Goal: Task Accomplishment & Management: Use online tool/utility

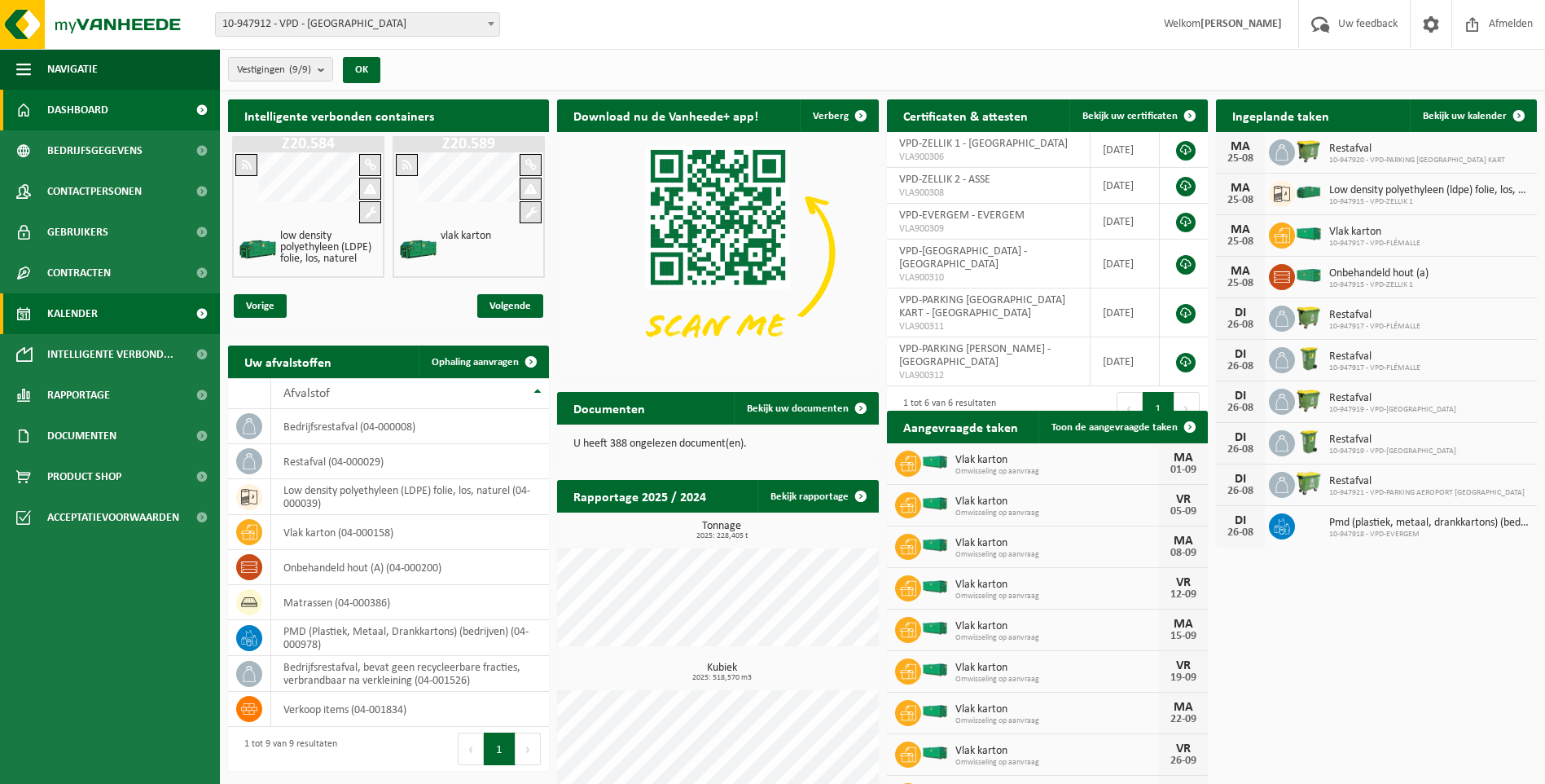
click at [83, 314] on span "Kalender" at bounding box center [72, 313] width 50 height 40
click at [108, 313] on link "Kalender" at bounding box center [110, 313] width 220 height 40
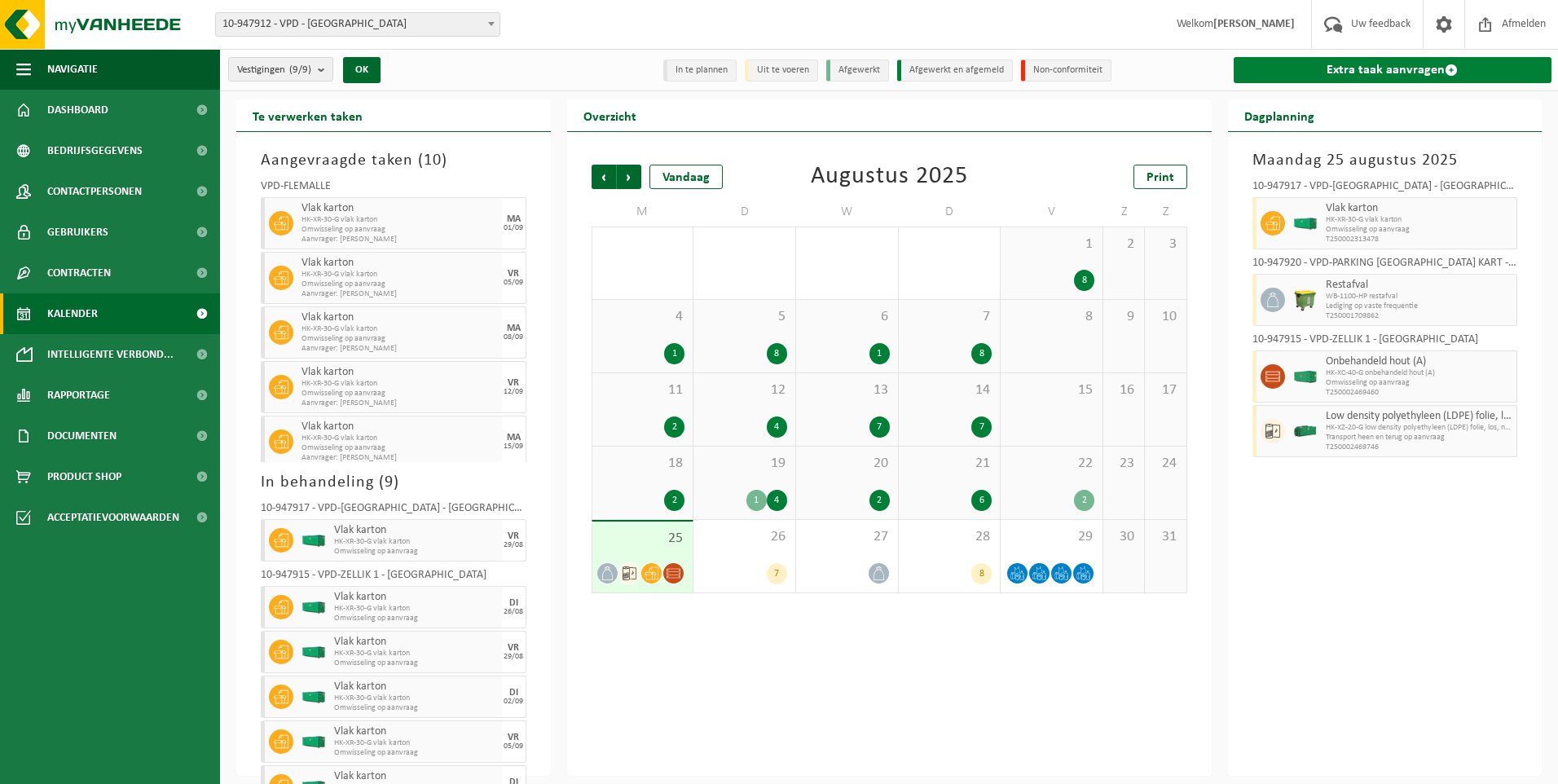
click at [1415, 65] on link "Extra taak aanvragen" at bounding box center [1393, 69] width 319 height 26
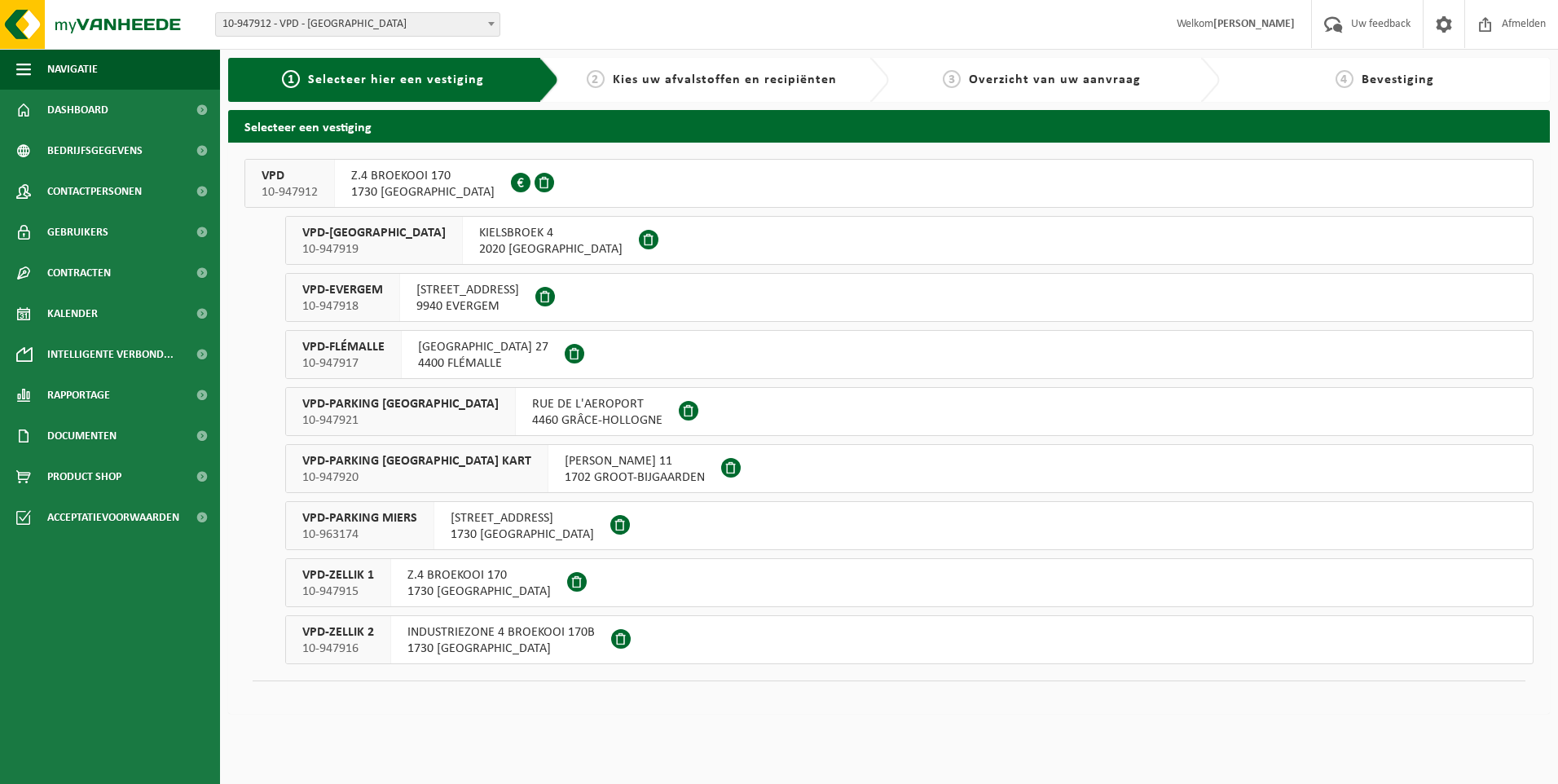
click at [368, 241] on span "10-947919" at bounding box center [374, 248] width 144 height 16
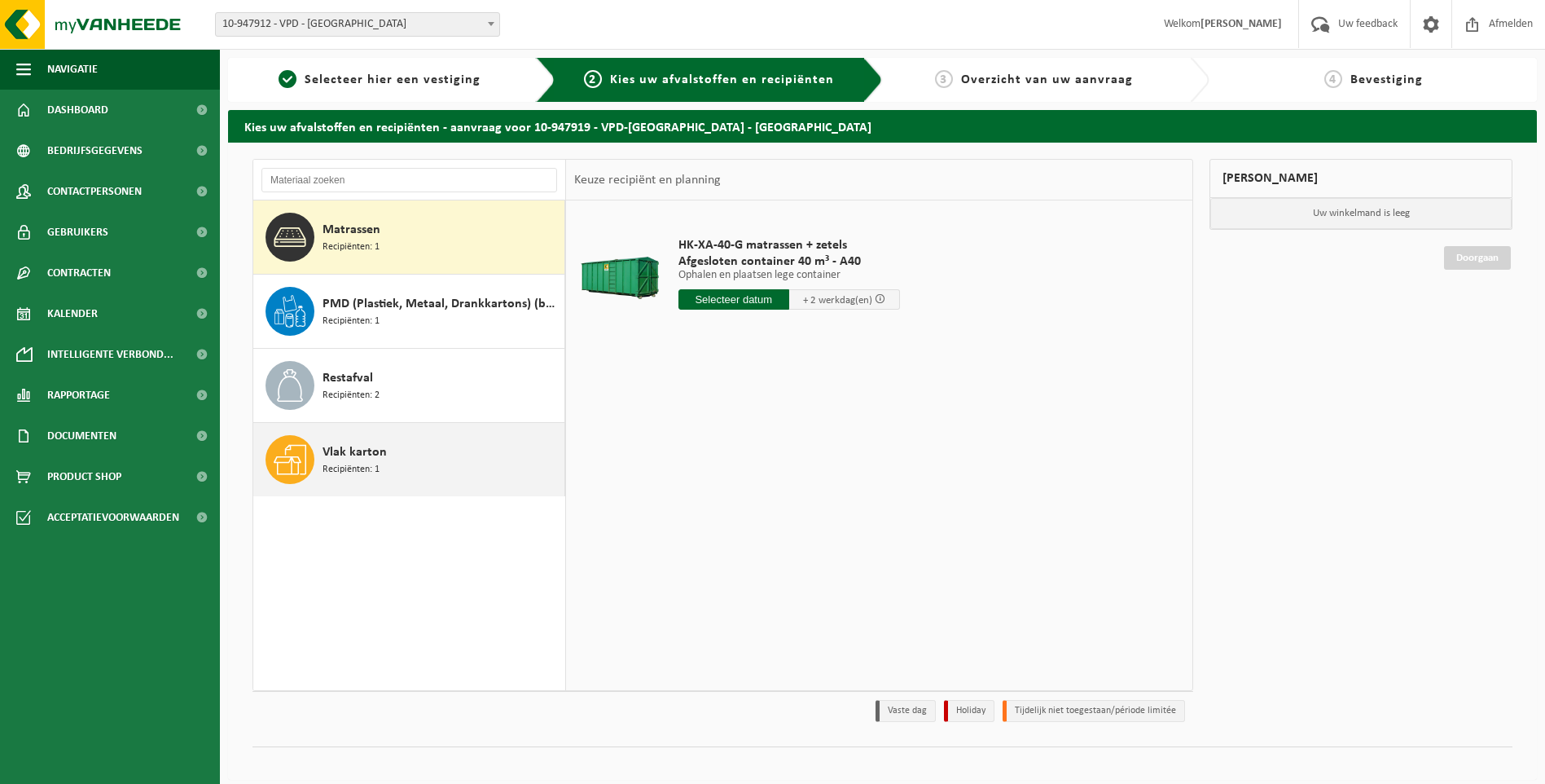
click at [356, 452] on span "Vlak karton" at bounding box center [354, 452] width 65 height 19
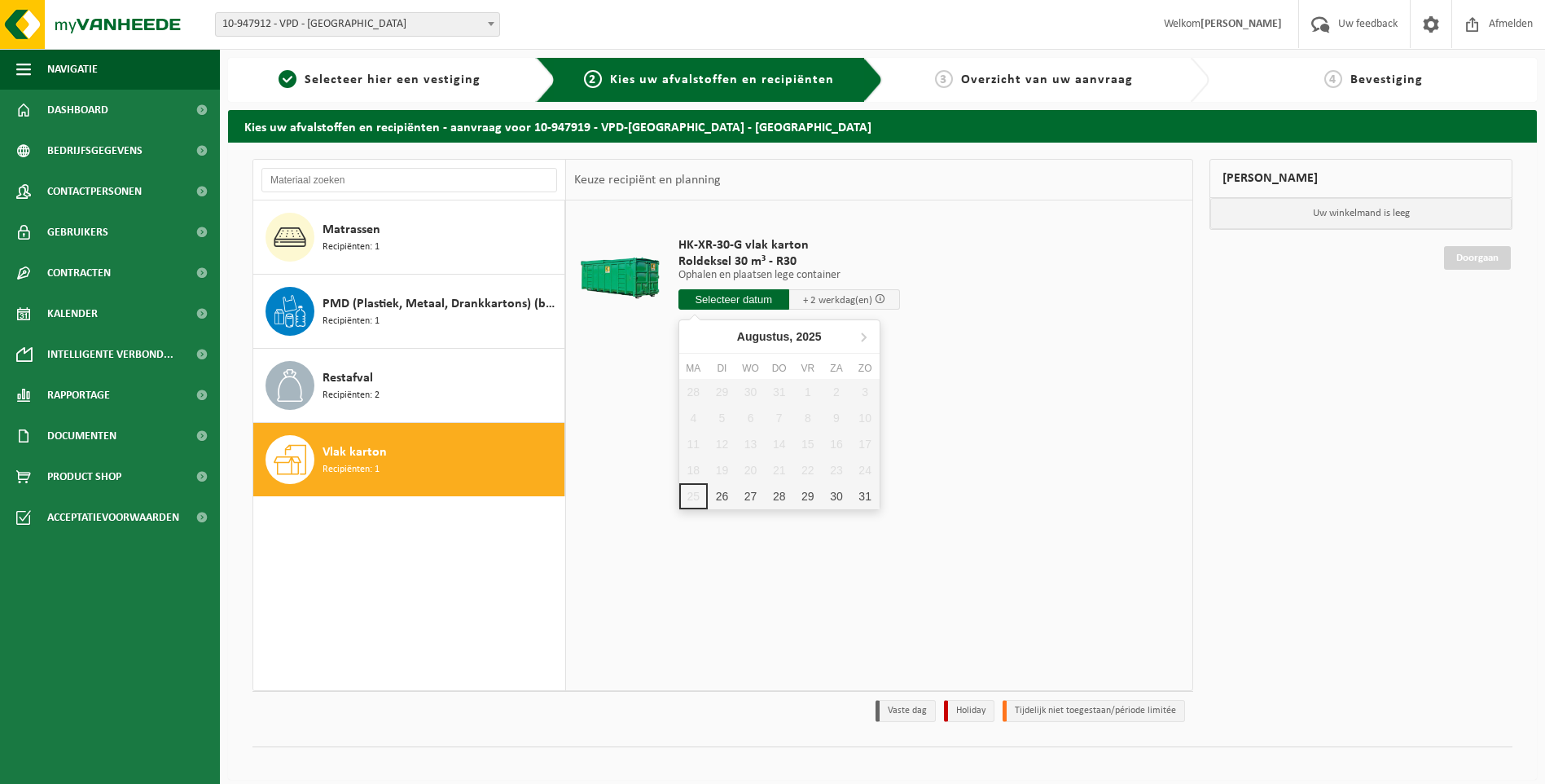
click at [743, 299] on input "text" at bounding box center [734, 299] width 111 height 20
click at [723, 501] on div "26" at bounding box center [722, 496] width 29 height 26
type input "Van 2025-08-26"
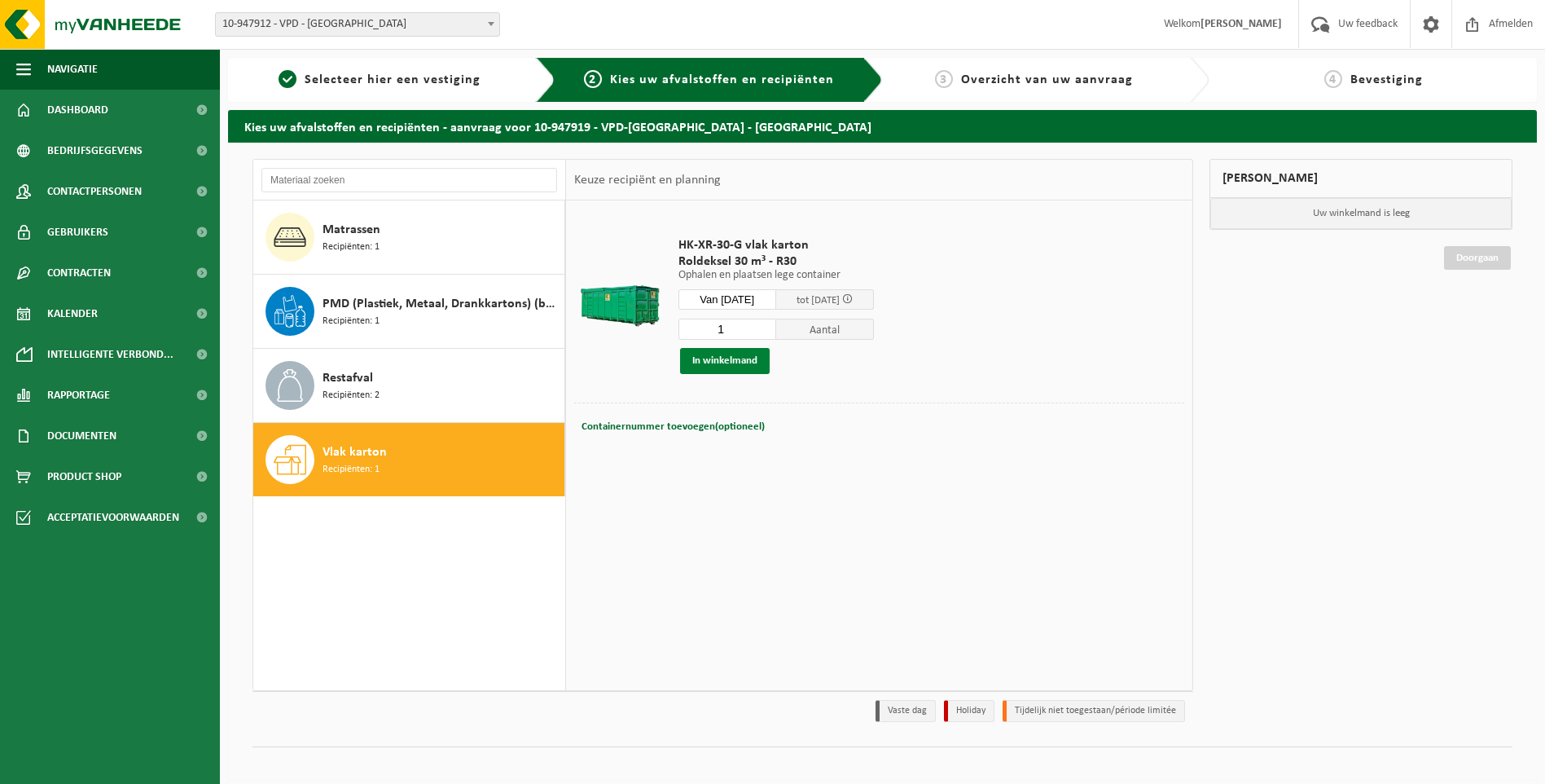
click at [721, 362] on button "In winkelmand" at bounding box center [724, 360] width 90 height 26
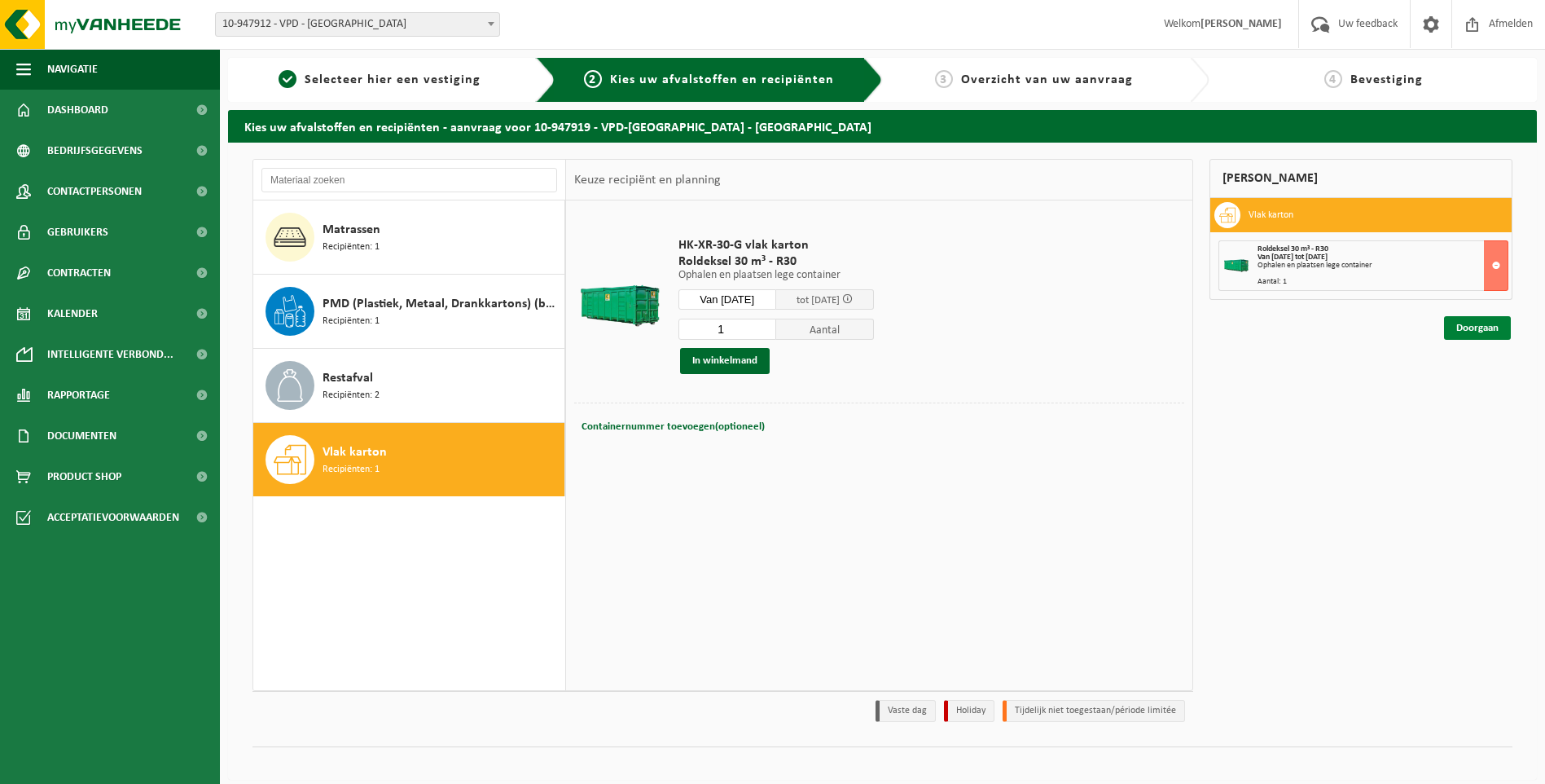
click at [1466, 331] on link "Doorgaan" at bounding box center [1478, 327] width 66 height 24
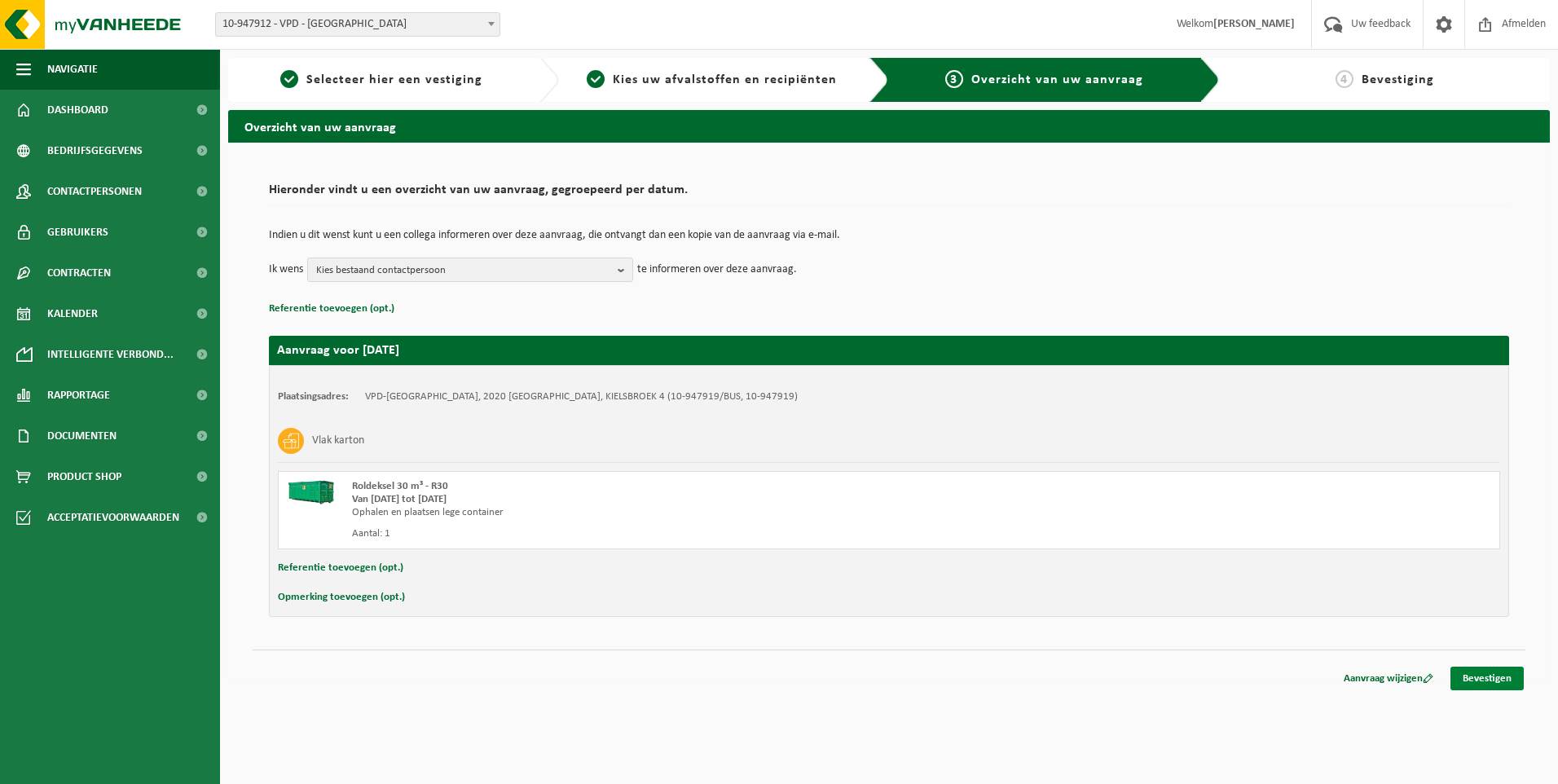
click at [1479, 678] on link "Bevestigen" at bounding box center [1488, 678] width 73 height 24
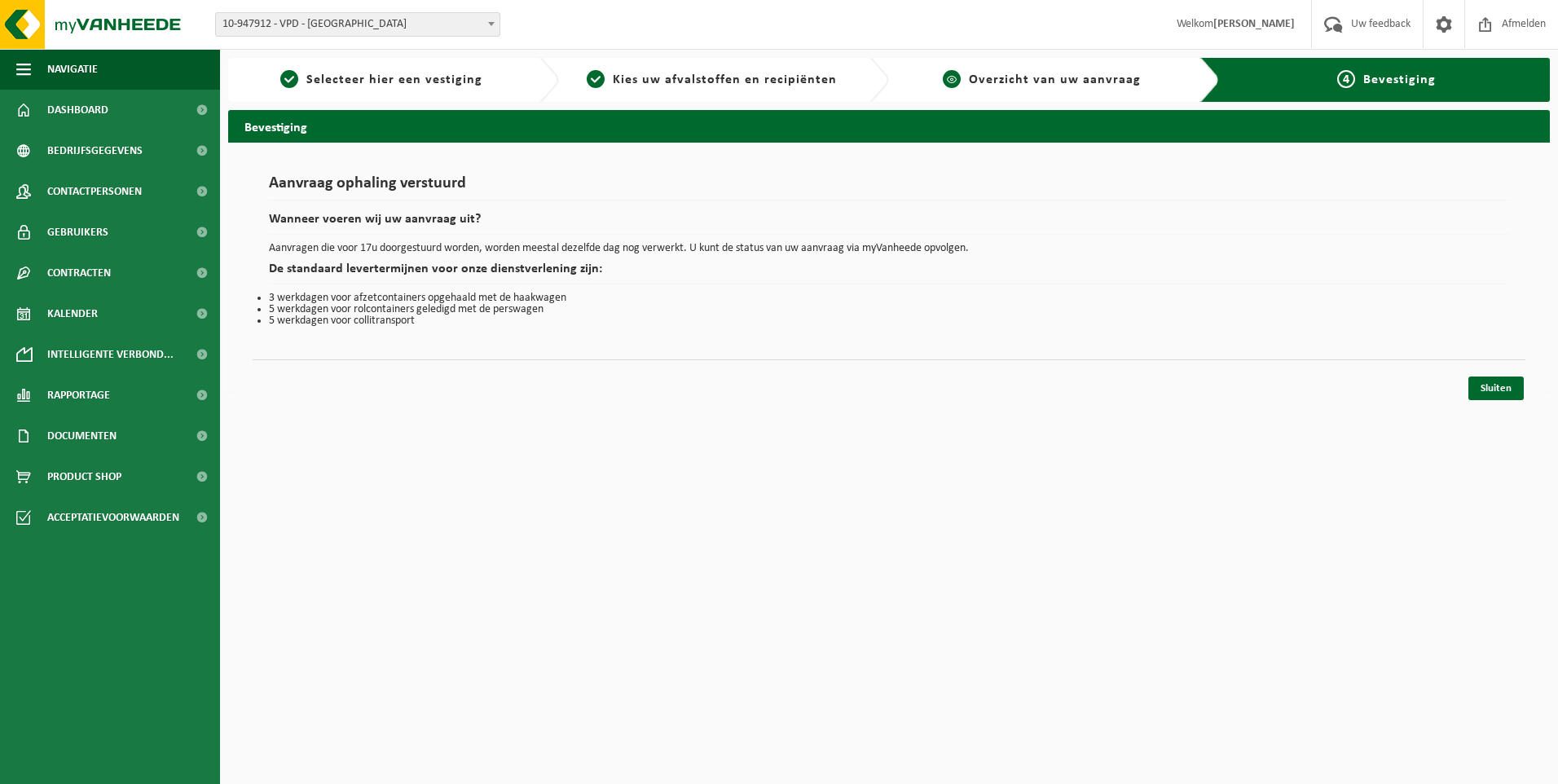
click at [1020, 82] on span "Overzicht van uw aanvraag" at bounding box center [1055, 80] width 172 height 13
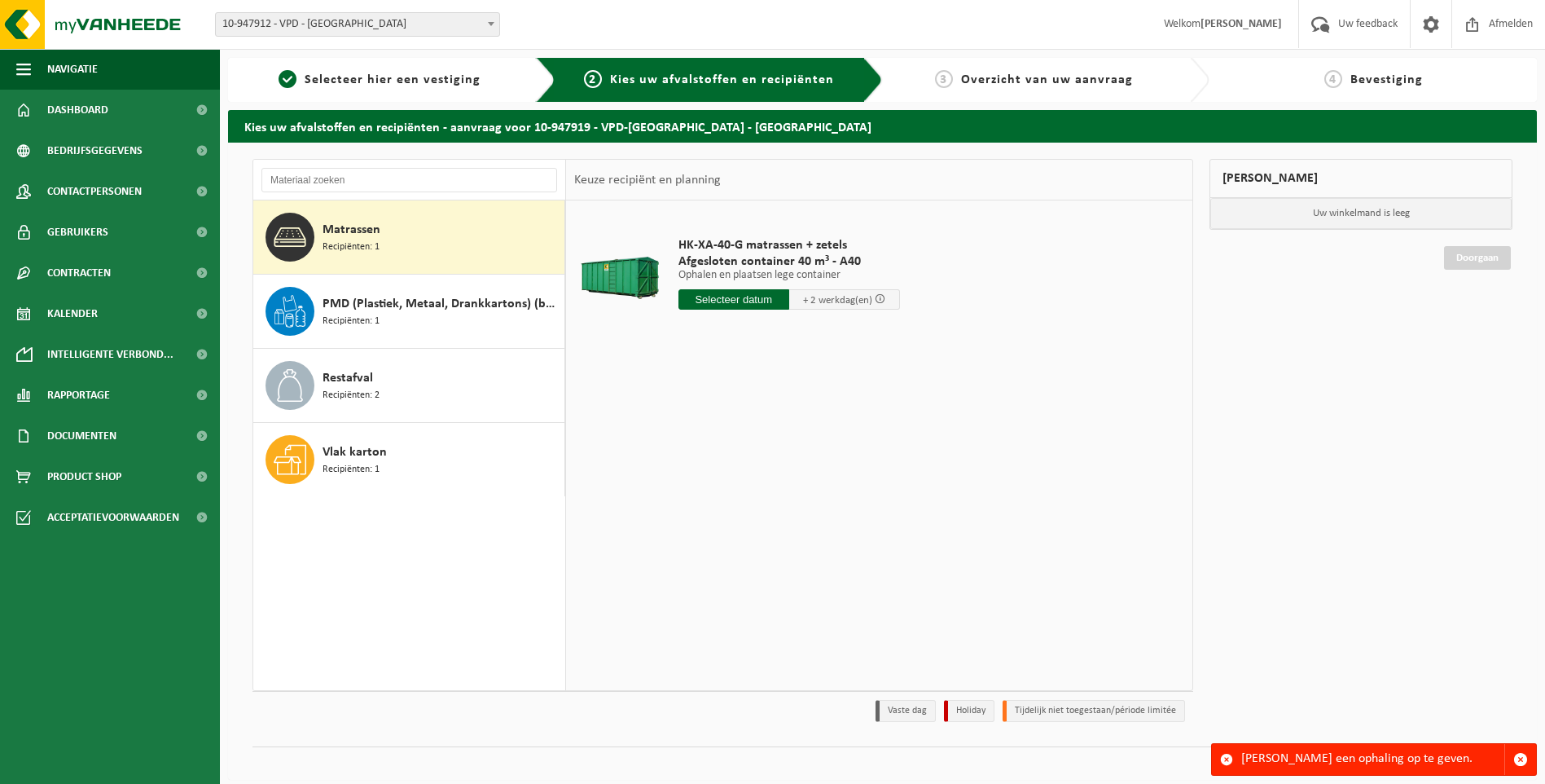
click at [1053, 81] on span "Overzicht van uw aanvraag" at bounding box center [1047, 80] width 171 height 13
drag, startPoint x: 1320, startPoint y: 73, endPoint x: 1329, endPoint y: 73, distance: 9.0
click at [1329, 73] on div "4 Bevestiging" at bounding box center [1373, 80] width 311 height 19
click at [1357, 81] on span "Bevestiging" at bounding box center [1386, 80] width 72 height 13
click at [1058, 93] on div "3 Overzicht van uw aanvraag" at bounding box center [1047, 80] width 327 height 44
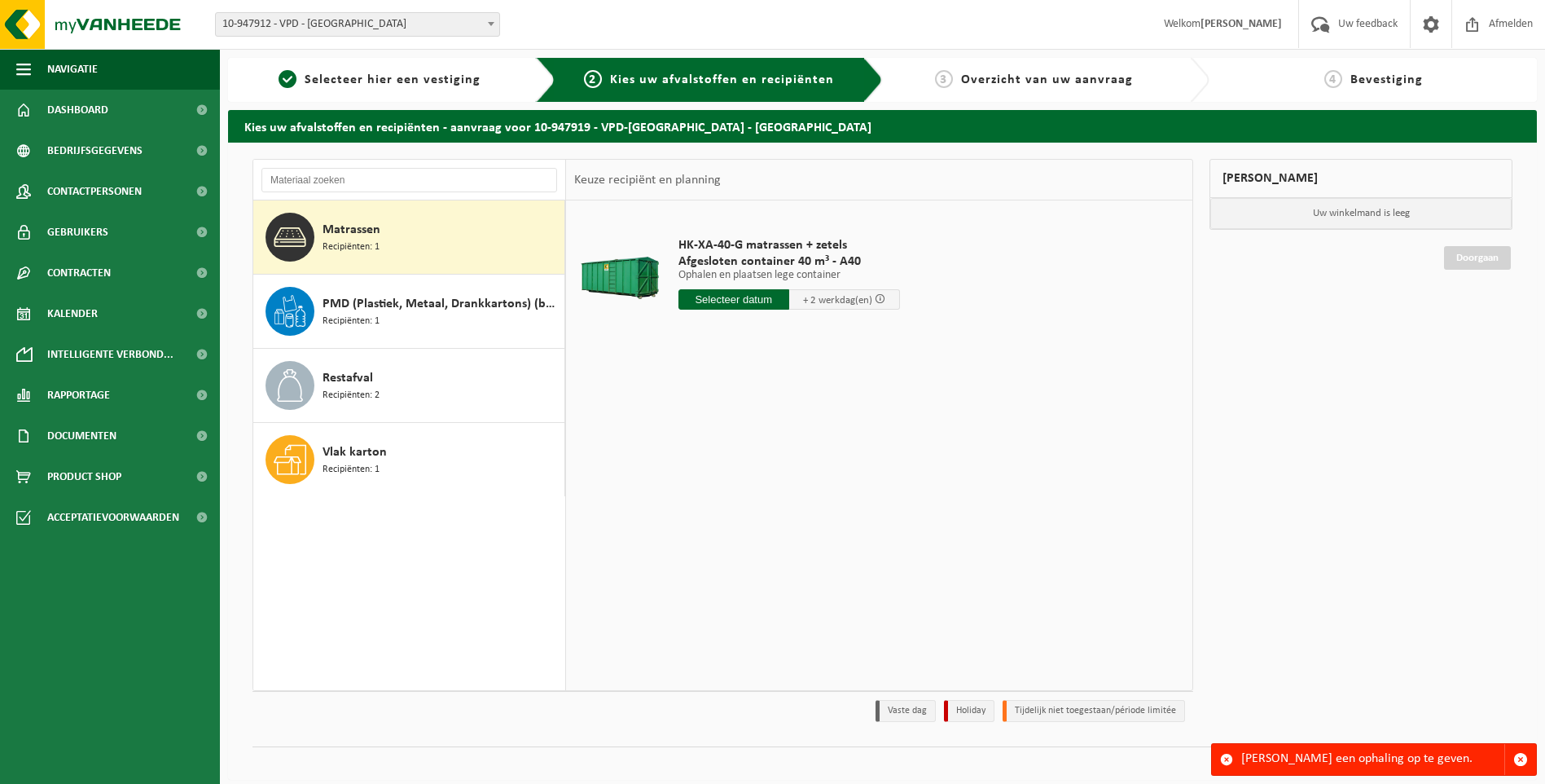
click at [709, 299] on input "text" at bounding box center [734, 299] width 111 height 20
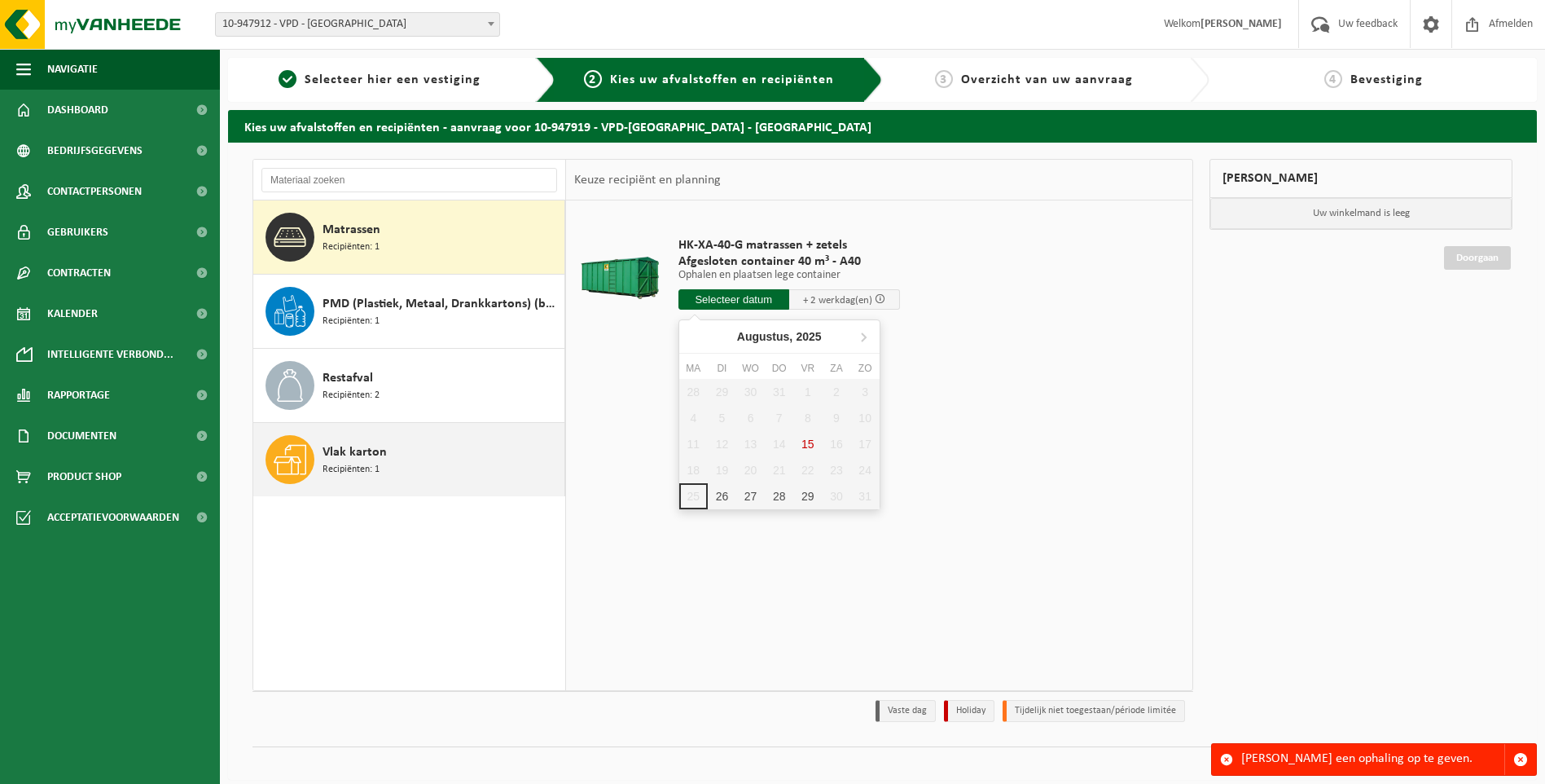
click at [338, 452] on span "Vlak karton" at bounding box center [354, 452] width 65 height 19
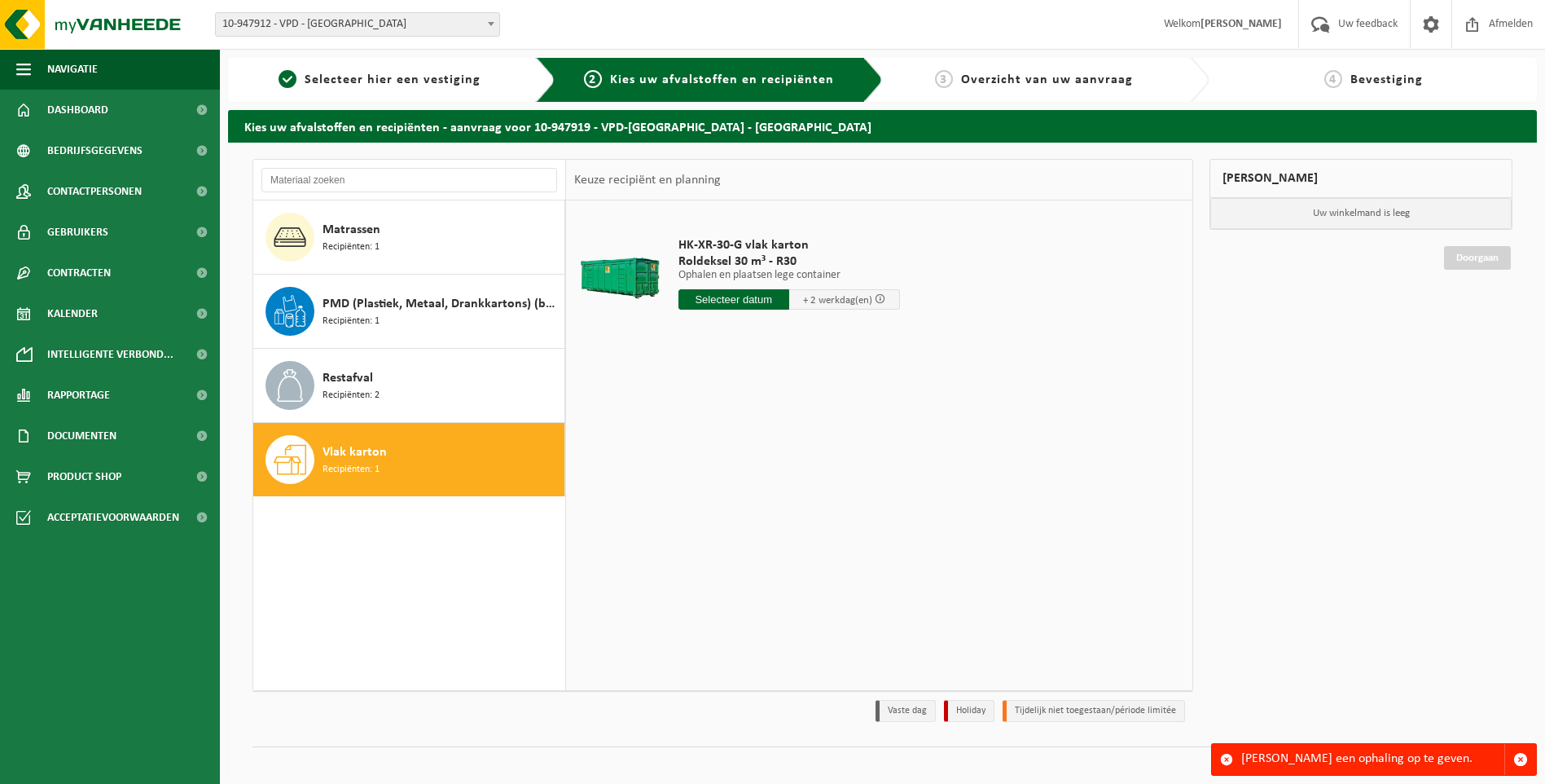
click at [749, 298] on input "text" at bounding box center [734, 299] width 111 height 20
click at [721, 499] on div "26" at bounding box center [722, 496] width 29 height 26
type input "Van 2025-08-26"
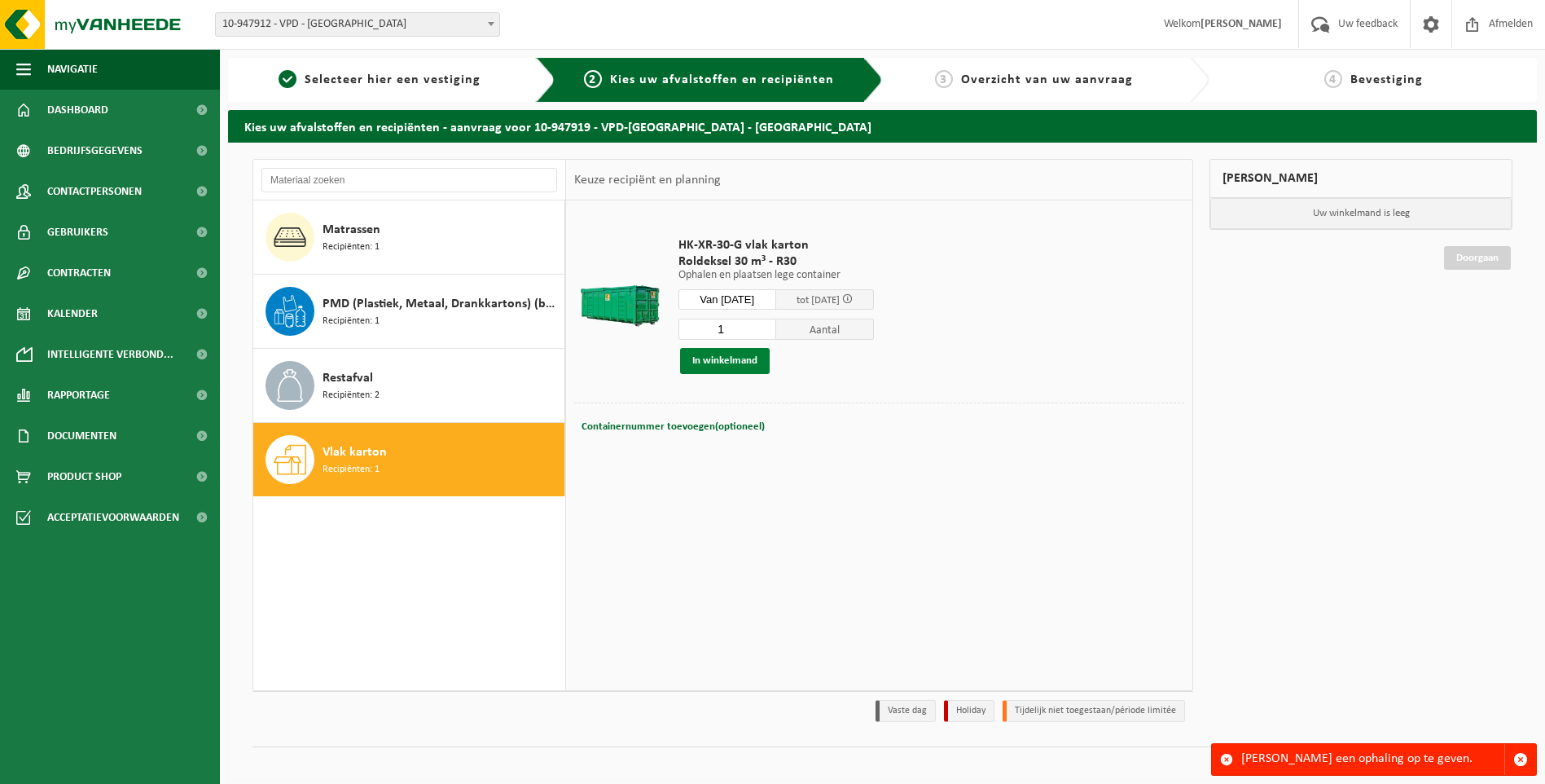
click at [732, 363] on button "In winkelmand" at bounding box center [724, 360] width 90 height 26
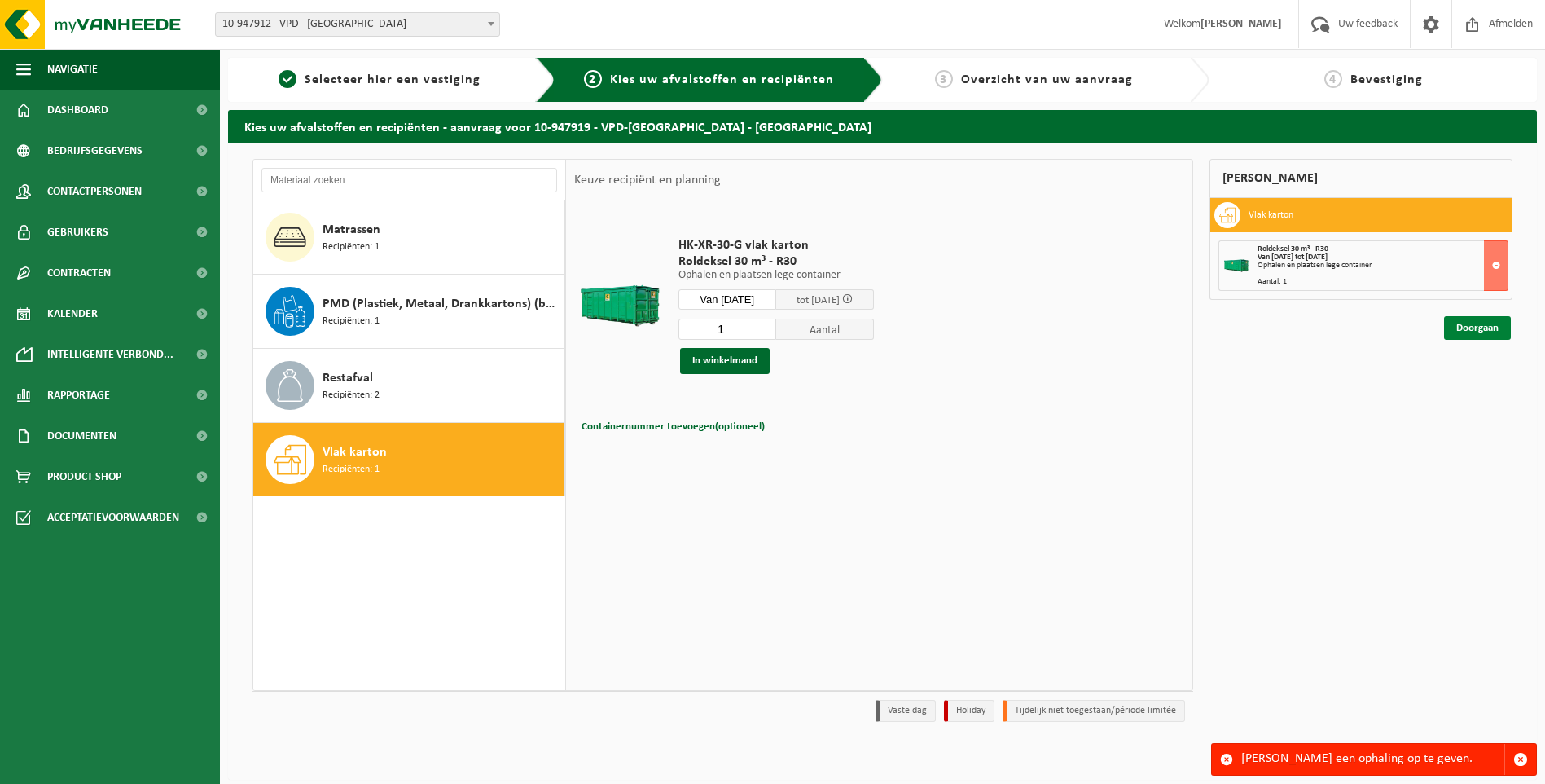
click at [1472, 327] on link "Doorgaan" at bounding box center [1478, 327] width 66 height 24
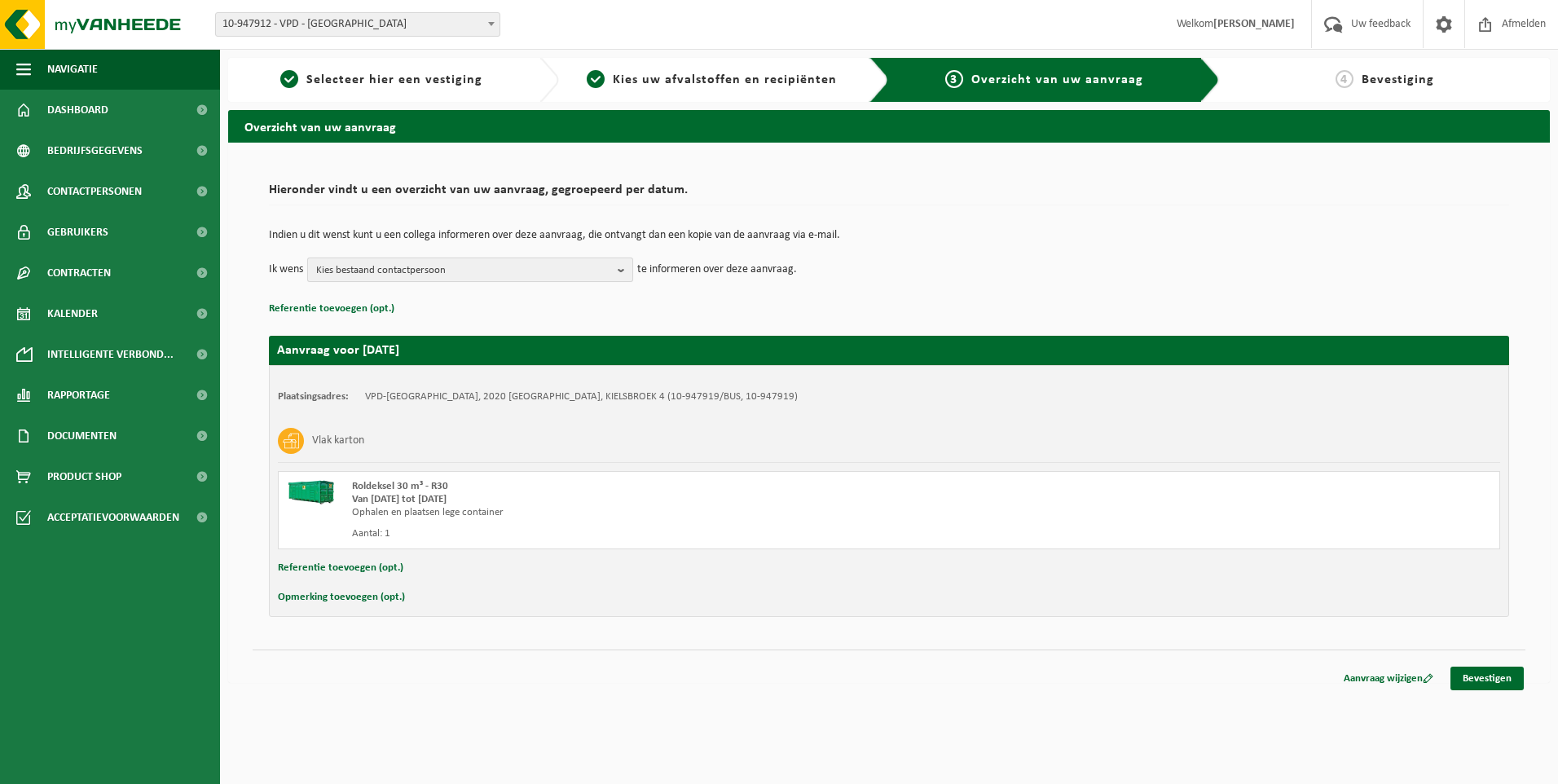
click at [623, 271] on b "button" at bounding box center [624, 270] width 14 height 23
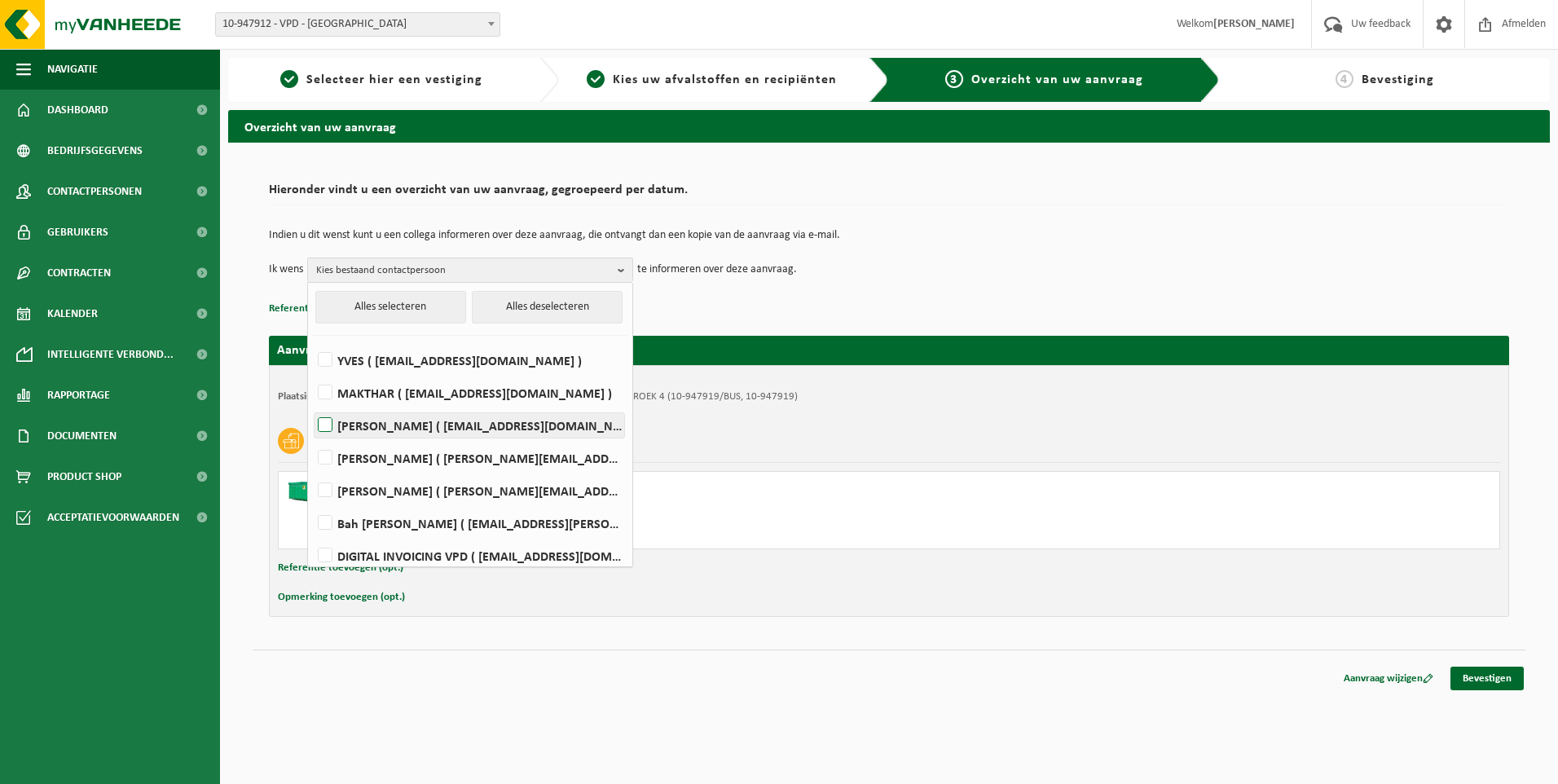
click at [531, 420] on label "ROMAIN ( romain@vpd.eu )" at bounding box center [468, 425] width 309 height 24
click at [312, 405] on input "ROMAIN ( romain@vpd.eu )" at bounding box center [311, 405] width 1 height 1
checkbox input "true"
click at [1009, 296] on div "Indien u dit wenst kunt u een collega informeren over deze aanvraag, die ontvan…" at bounding box center [888, 256] width 1240 height 85
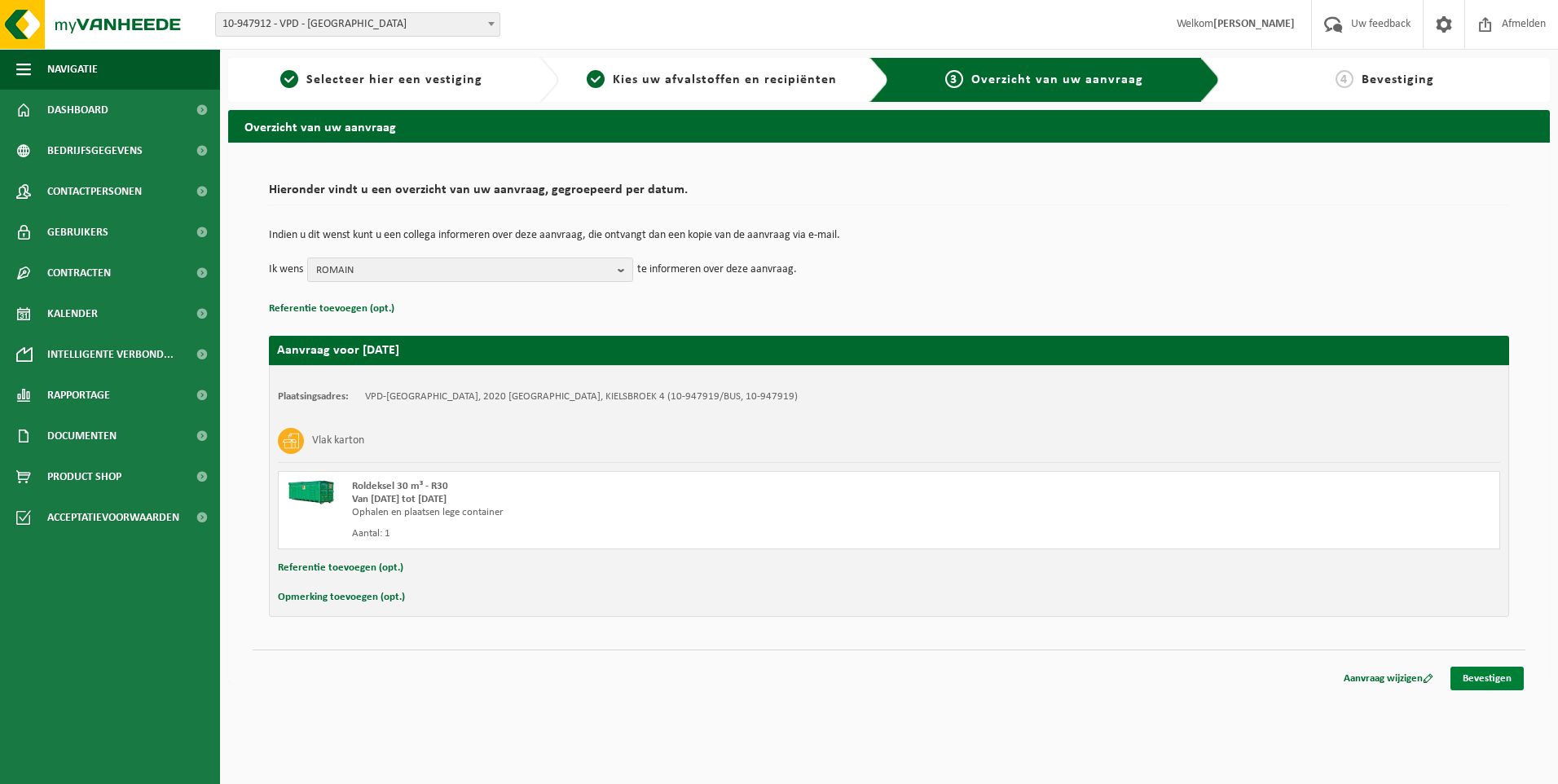
click at [1491, 686] on link "Bevestigen" at bounding box center [1488, 678] width 73 height 24
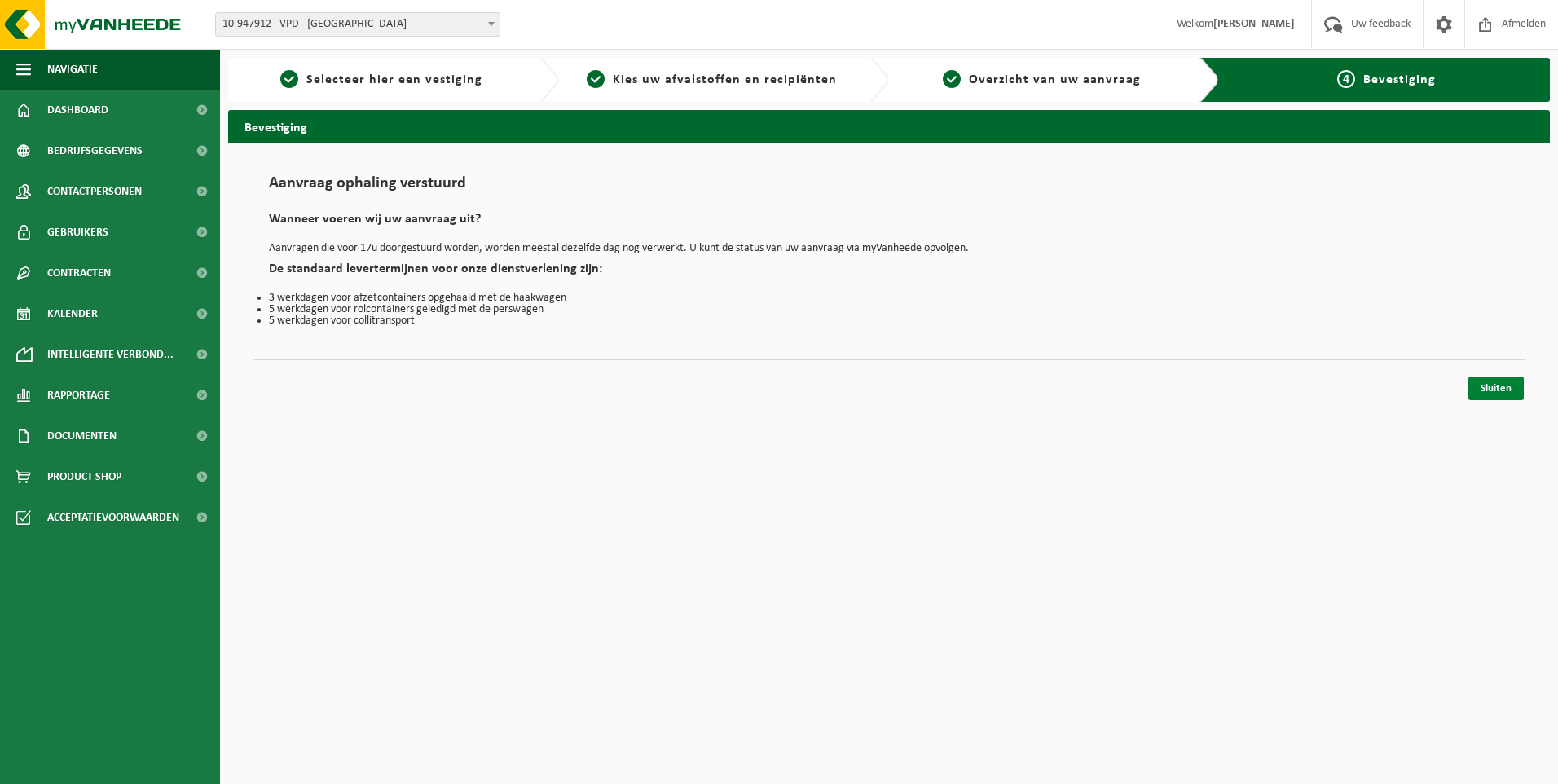
click at [1506, 392] on link "Sluiten" at bounding box center [1496, 388] width 56 height 24
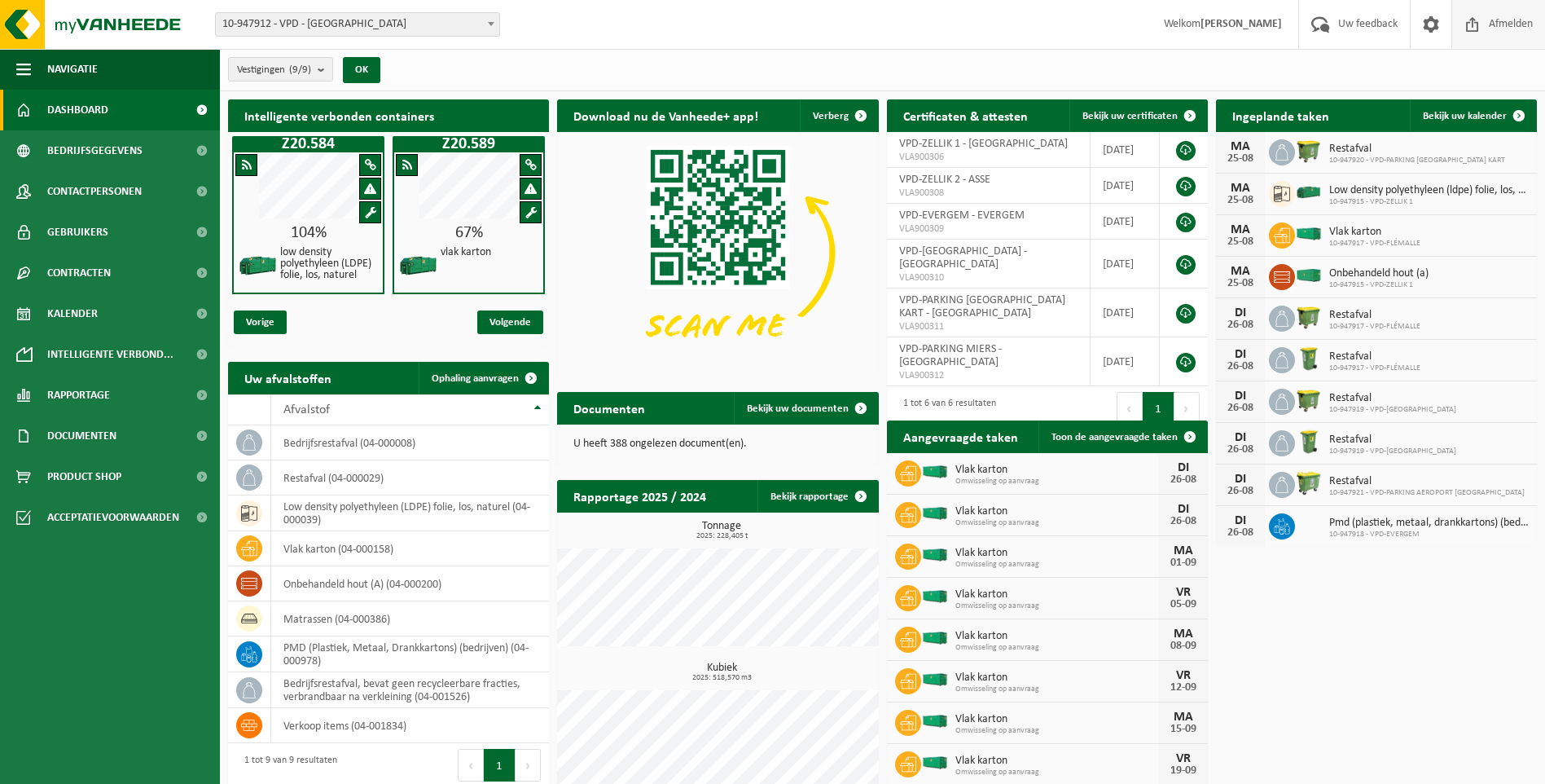
click at [1515, 27] on span "Afmelden" at bounding box center [1511, 24] width 52 height 48
